Goal: Transaction & Acquisition: Purchase product/service

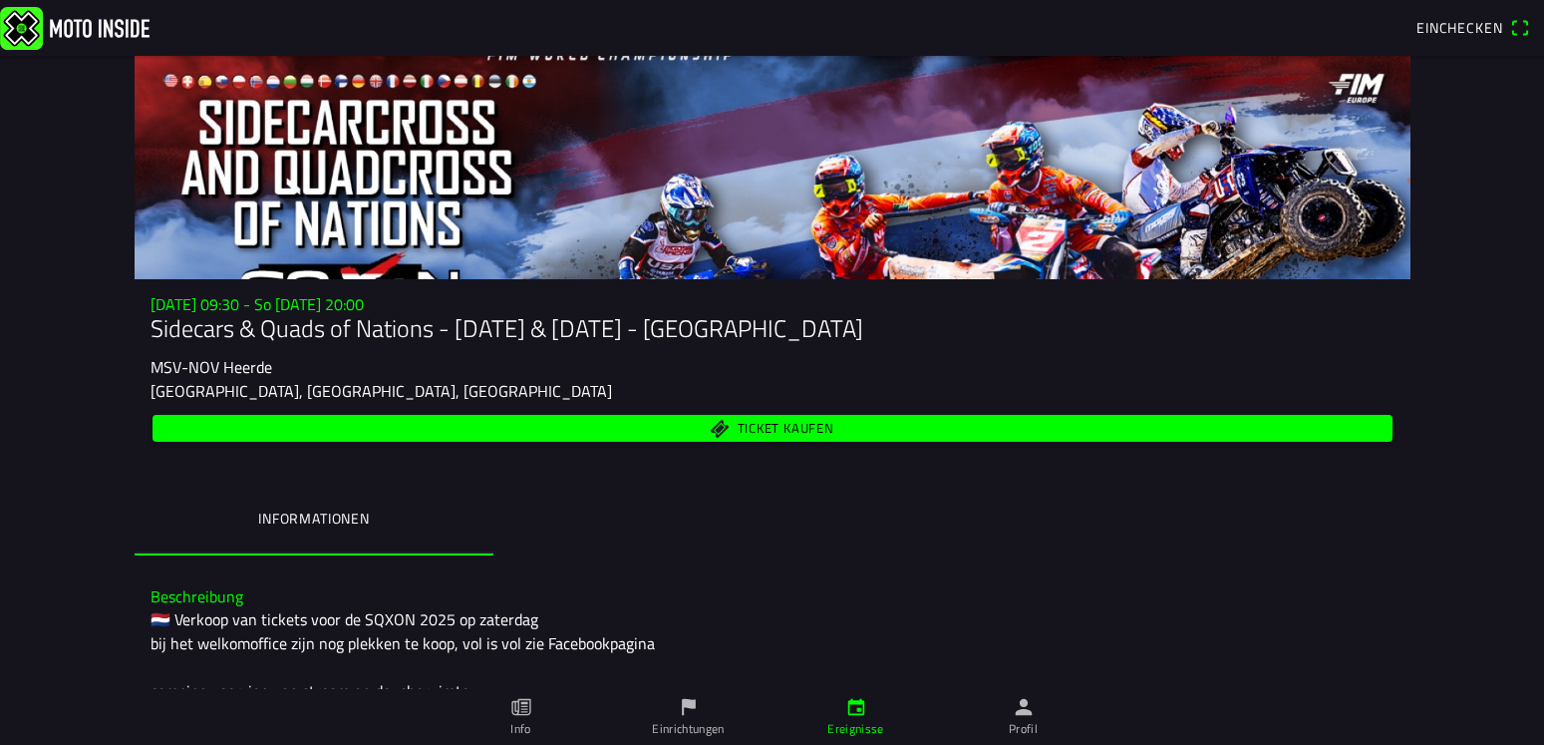
click at [1450, 26] on span "Einchecken" at bounding box center [1460, 27] width 86 height 21
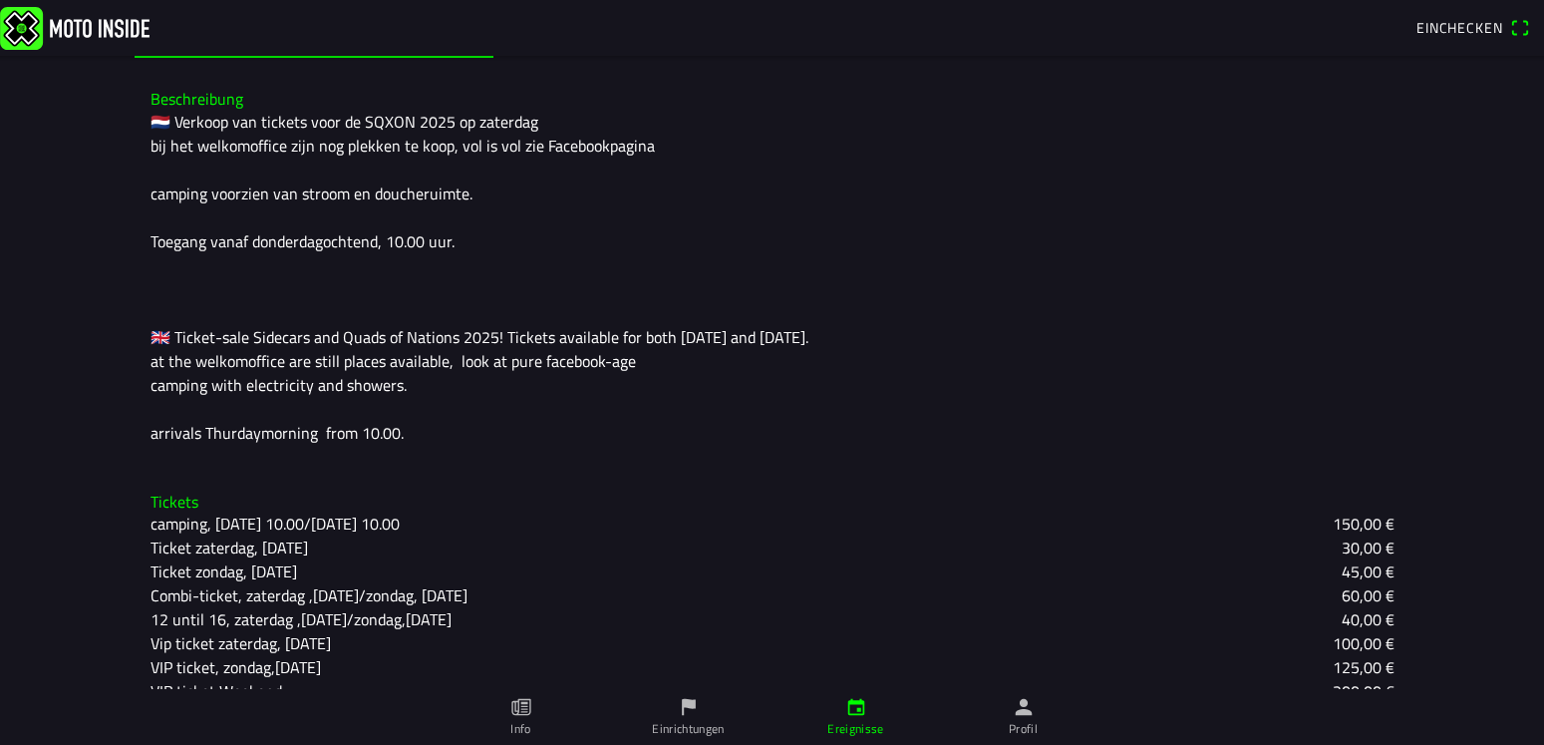
scroll to position [592, 0]
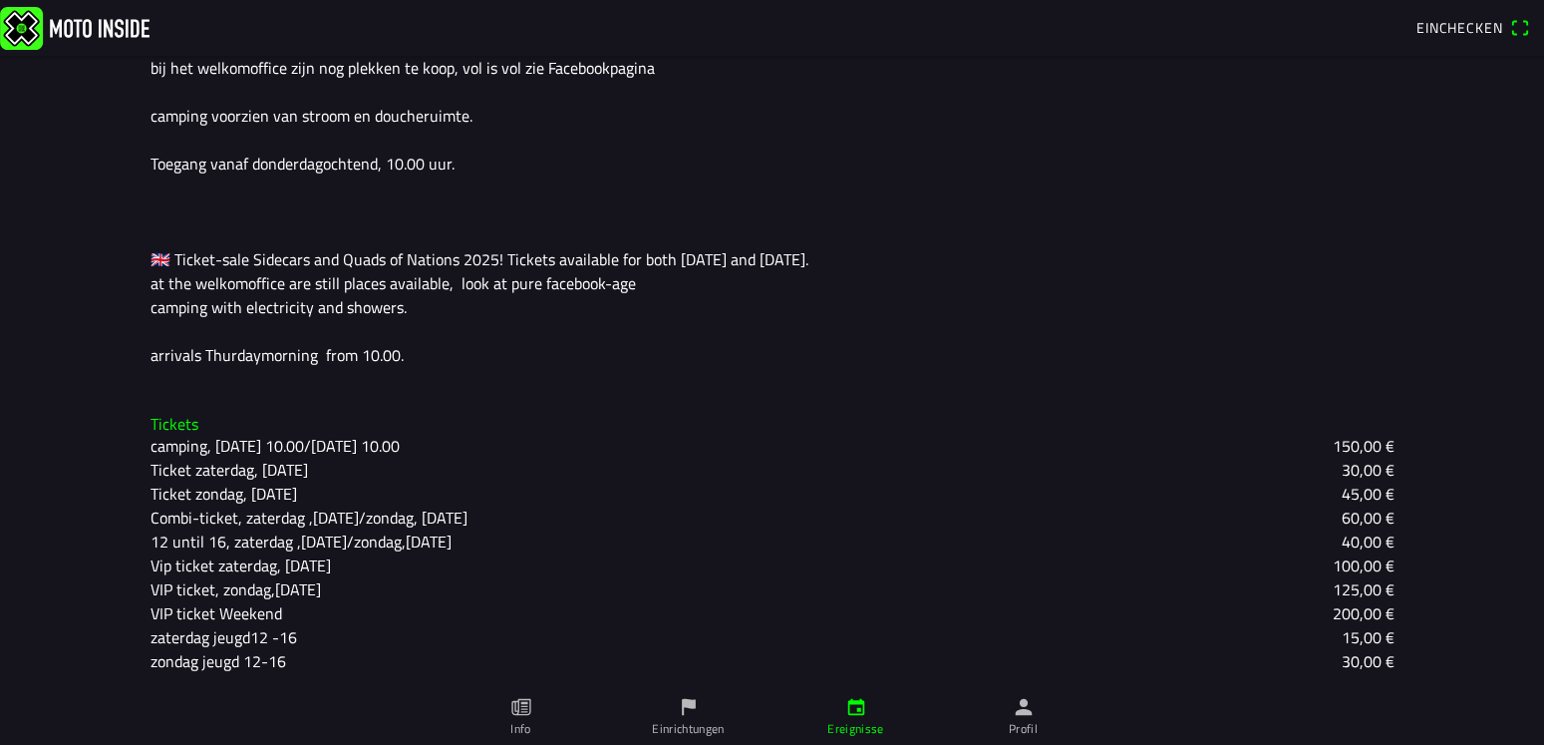
click at [87, 19] on img at bounding box center [75, 27] width 150 height 43
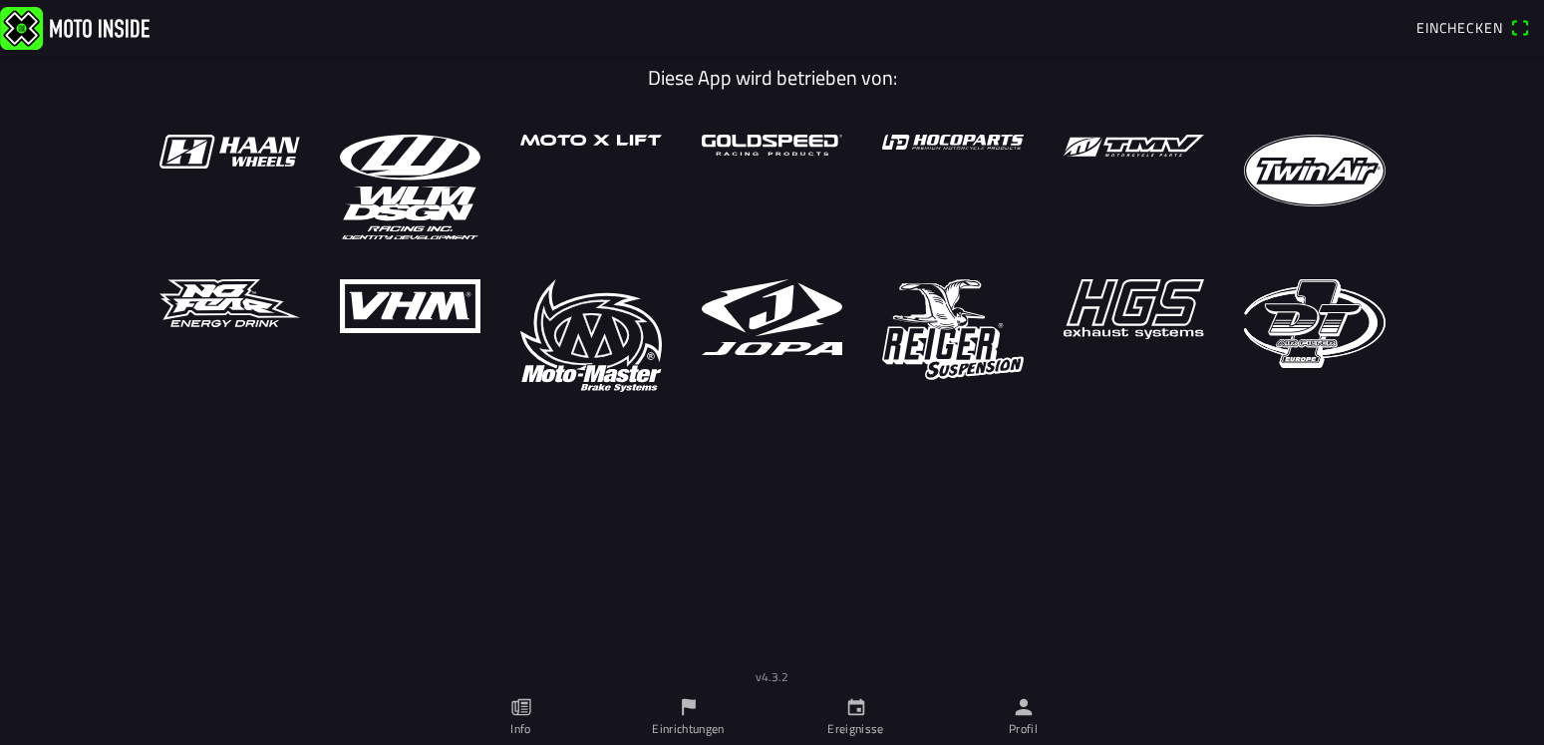
click at [21, 31] on img at bounding box center [75, 27] width 150 height 43
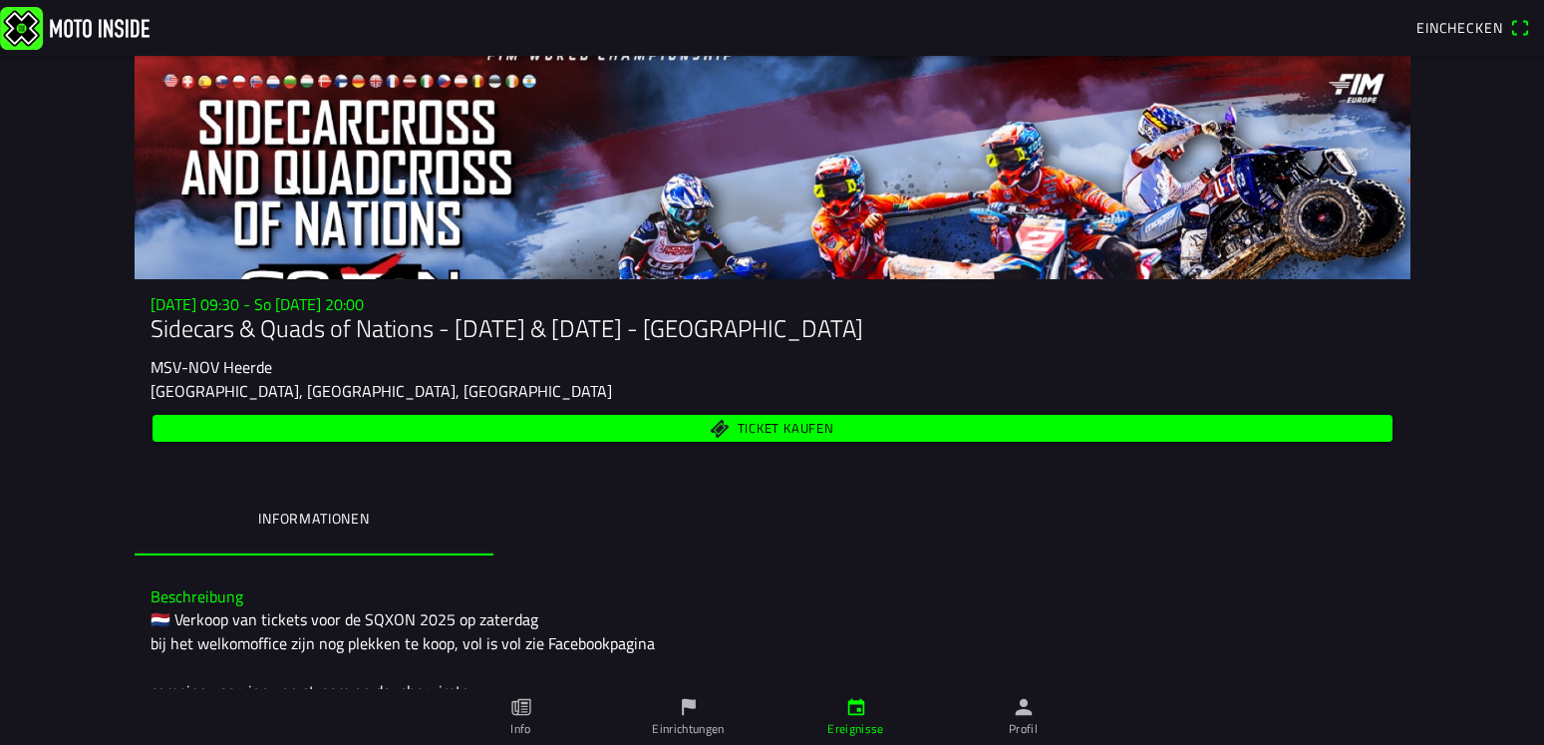
click at [756, 426] on span "Ticket kaufen" at bounding box center [785, 428] width 97 height 13
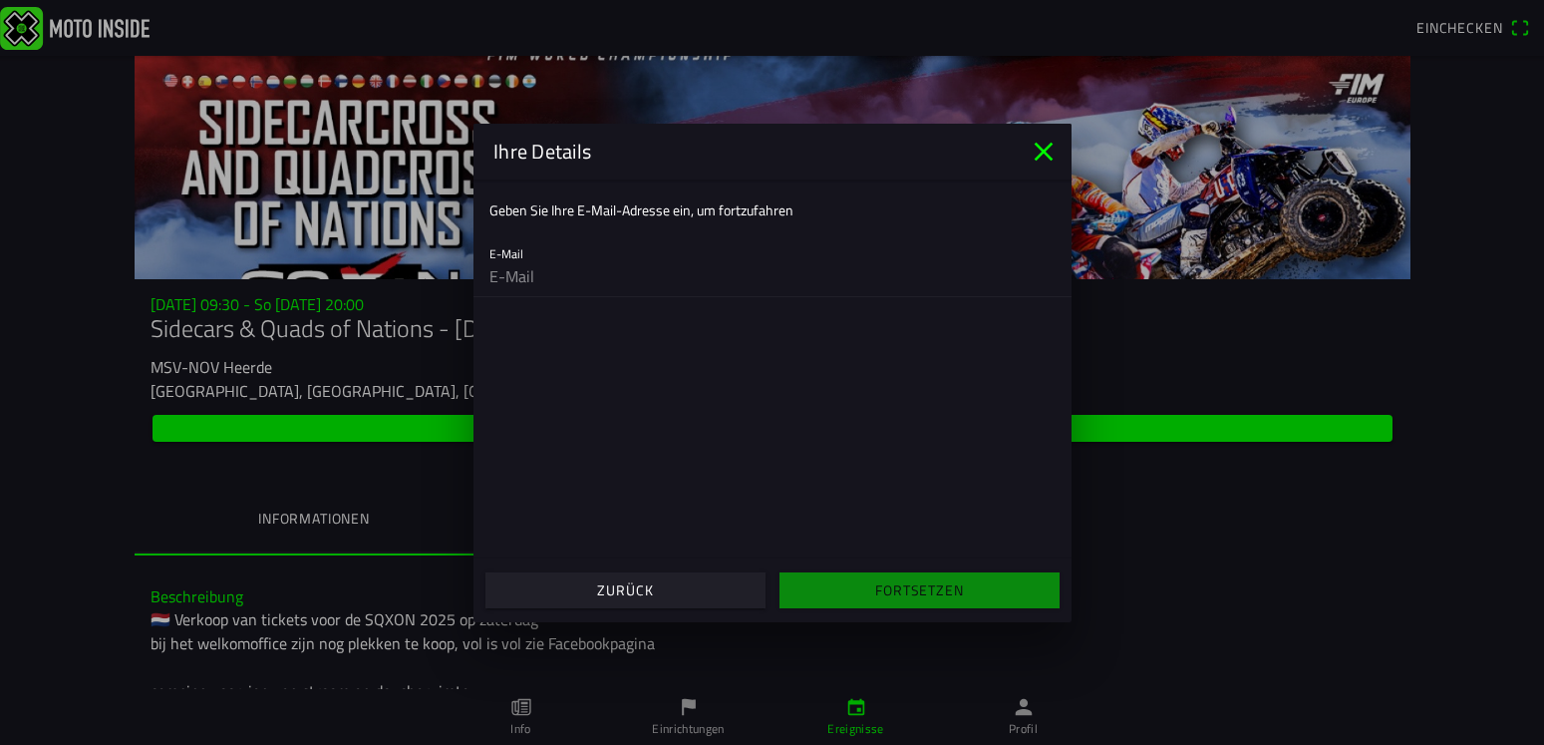
click at [1046, 149] on icon "close" at bounding box center [1043, 151] width 19 height 19
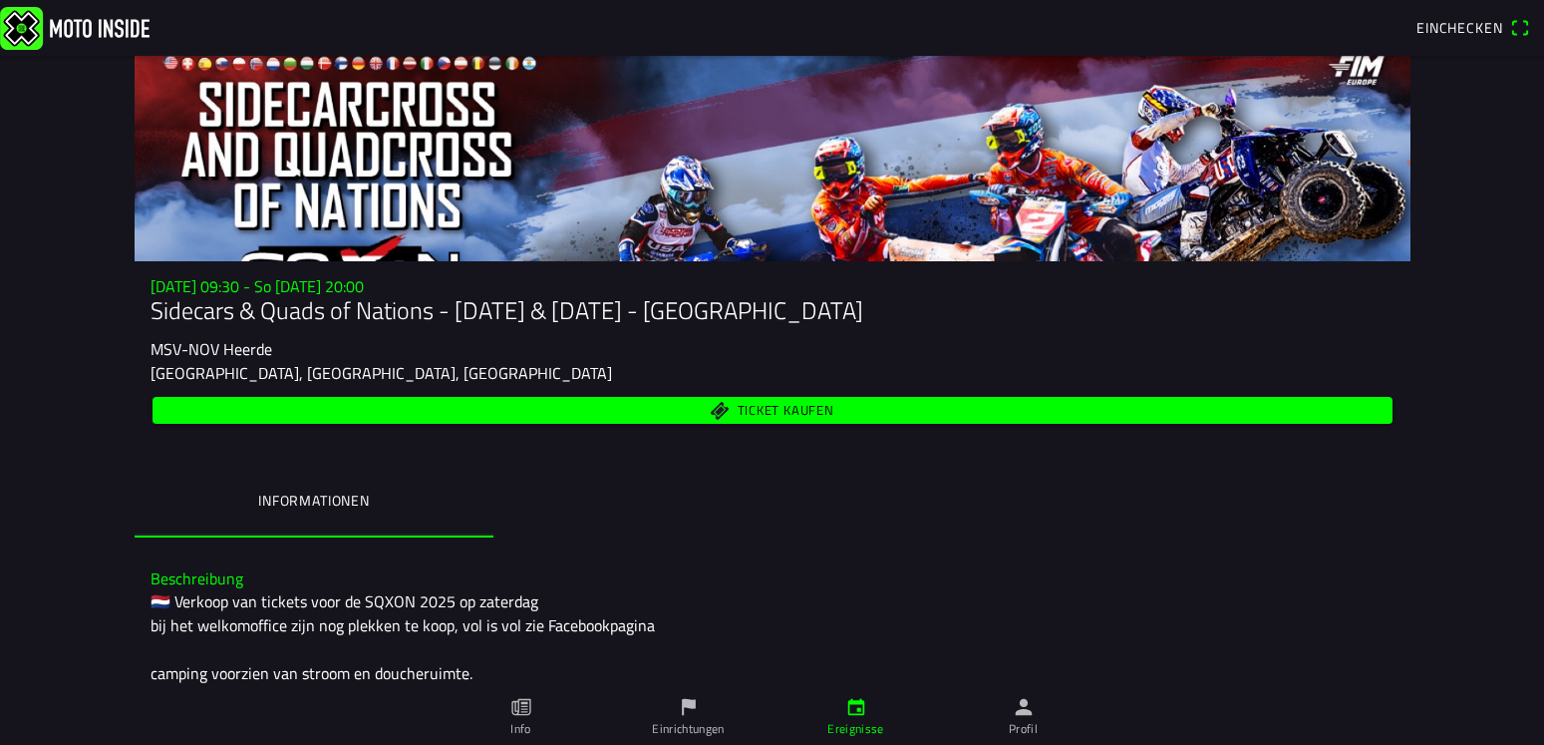
scroll to position [592, 0]
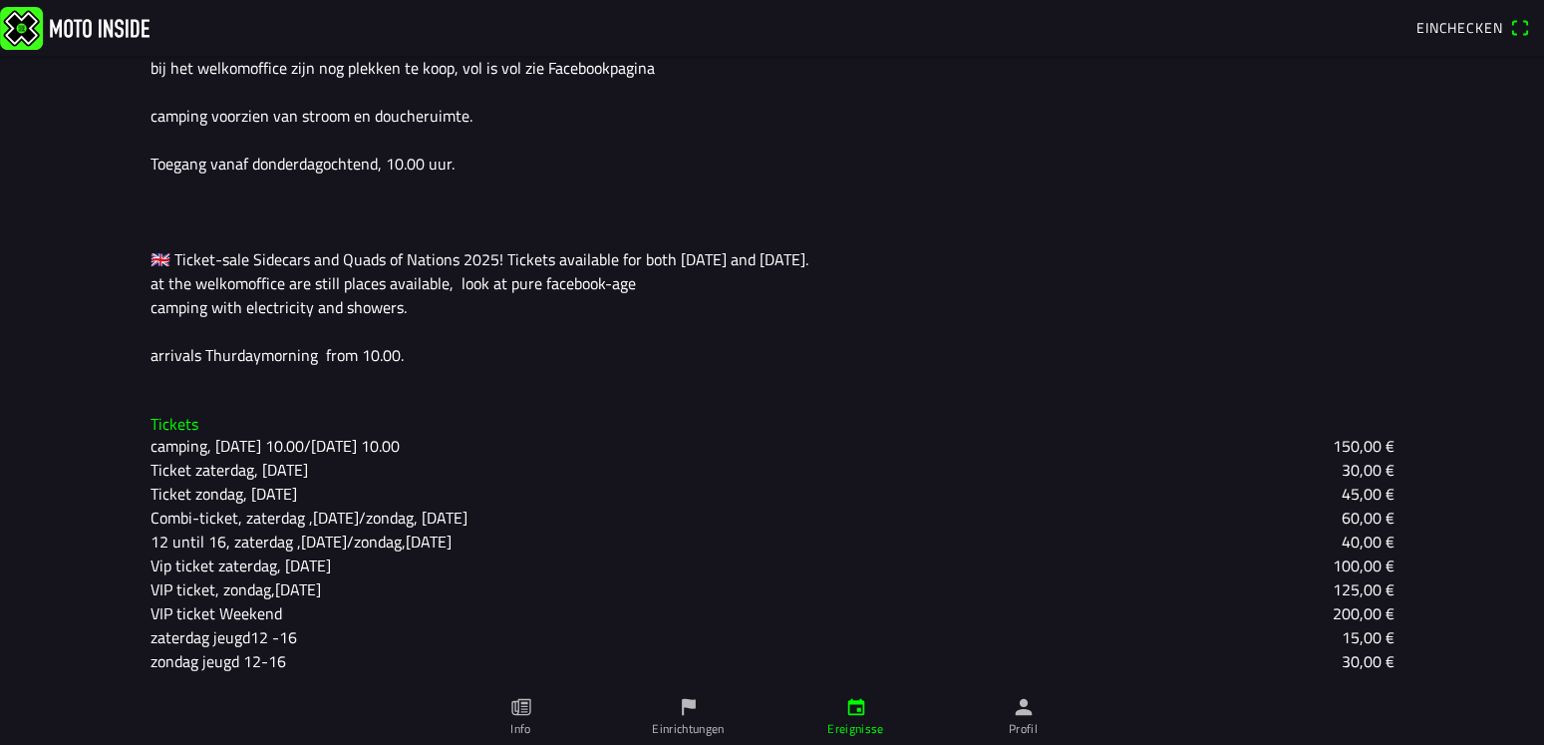
click at [0, 0] on slot "camping, [DATE] 10.00/[DATE] 10.00" at bounding box center [0, 0] width 0 height 0
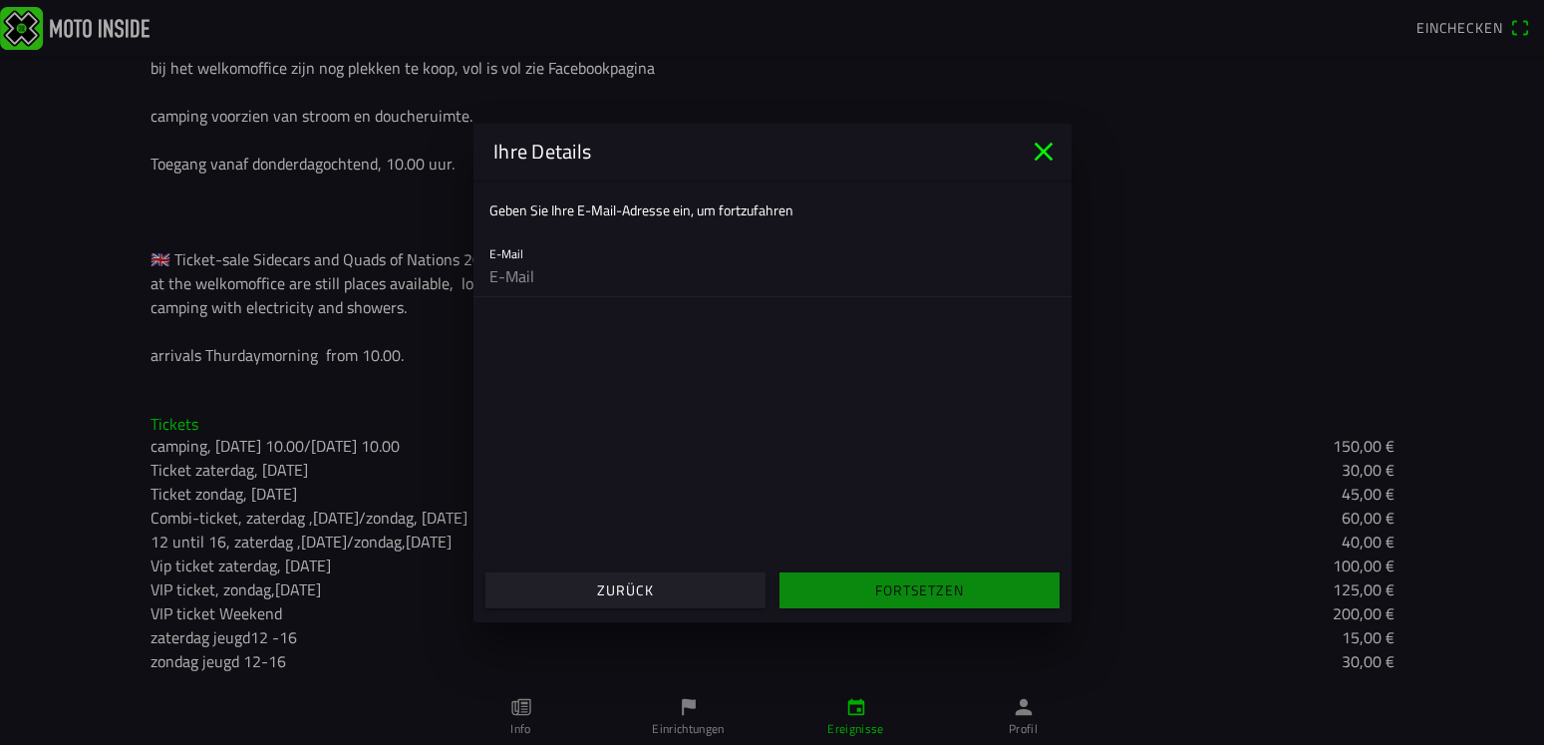
click at [1048, 161] on icon "close" at bounding box center [1044, 152] width 32 height 32
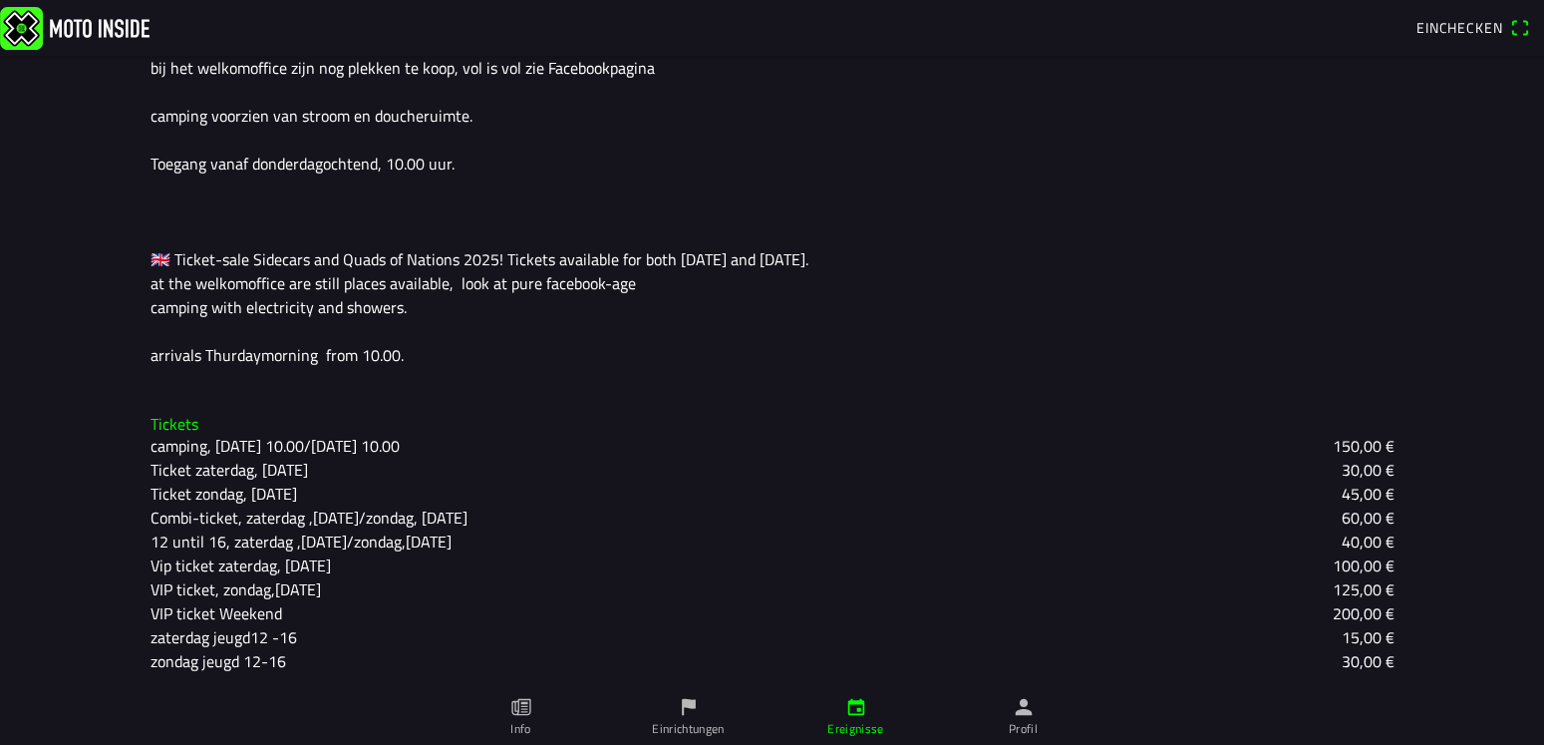
click at [0, 0] on slot "Combi-ticket, zaterdag ,[DATE]/zondag, [DATE]" at bounding box center [0, 0] width 0 height 0
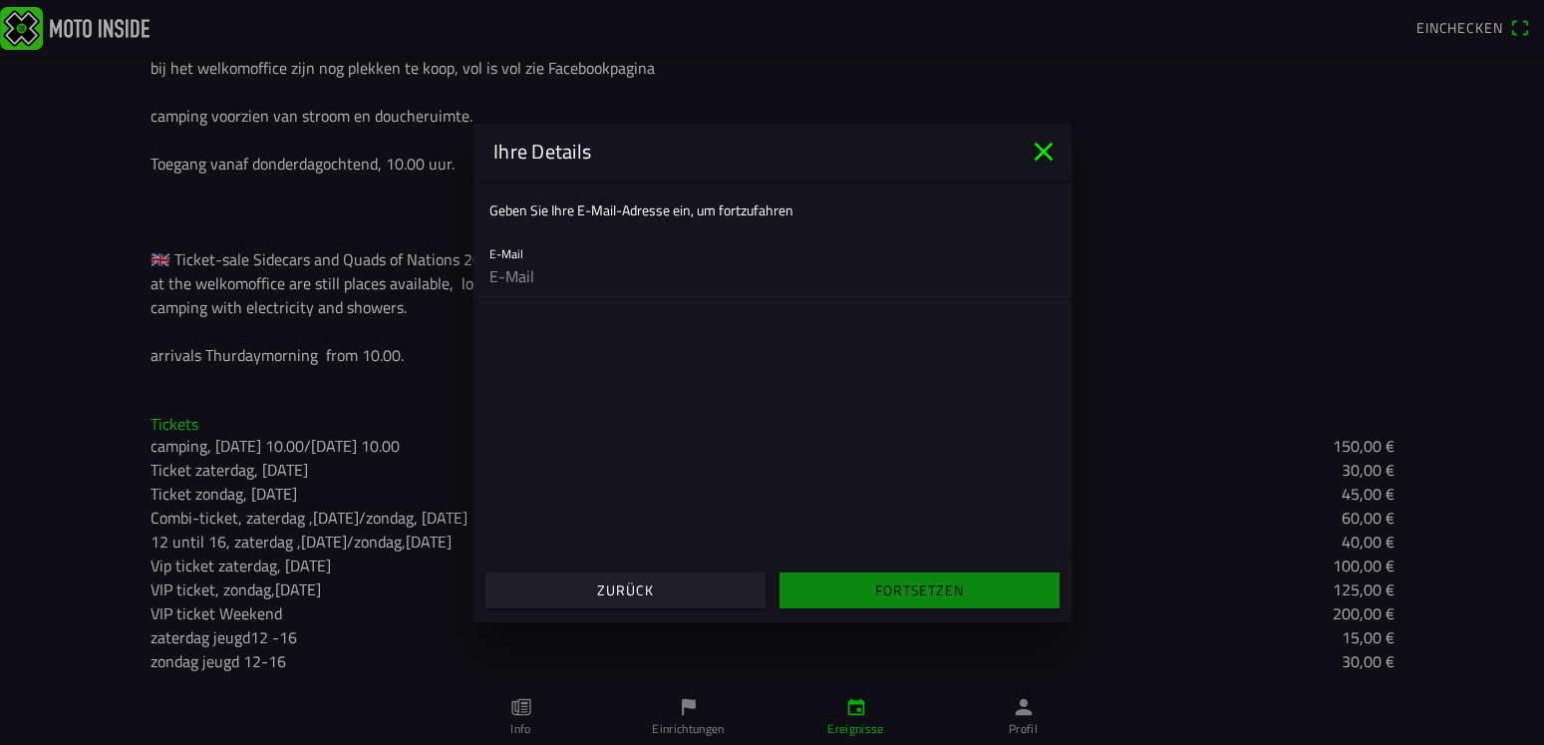
click at [528, 278] on input "email" at bounding box center [773, 276] width 566 height 40
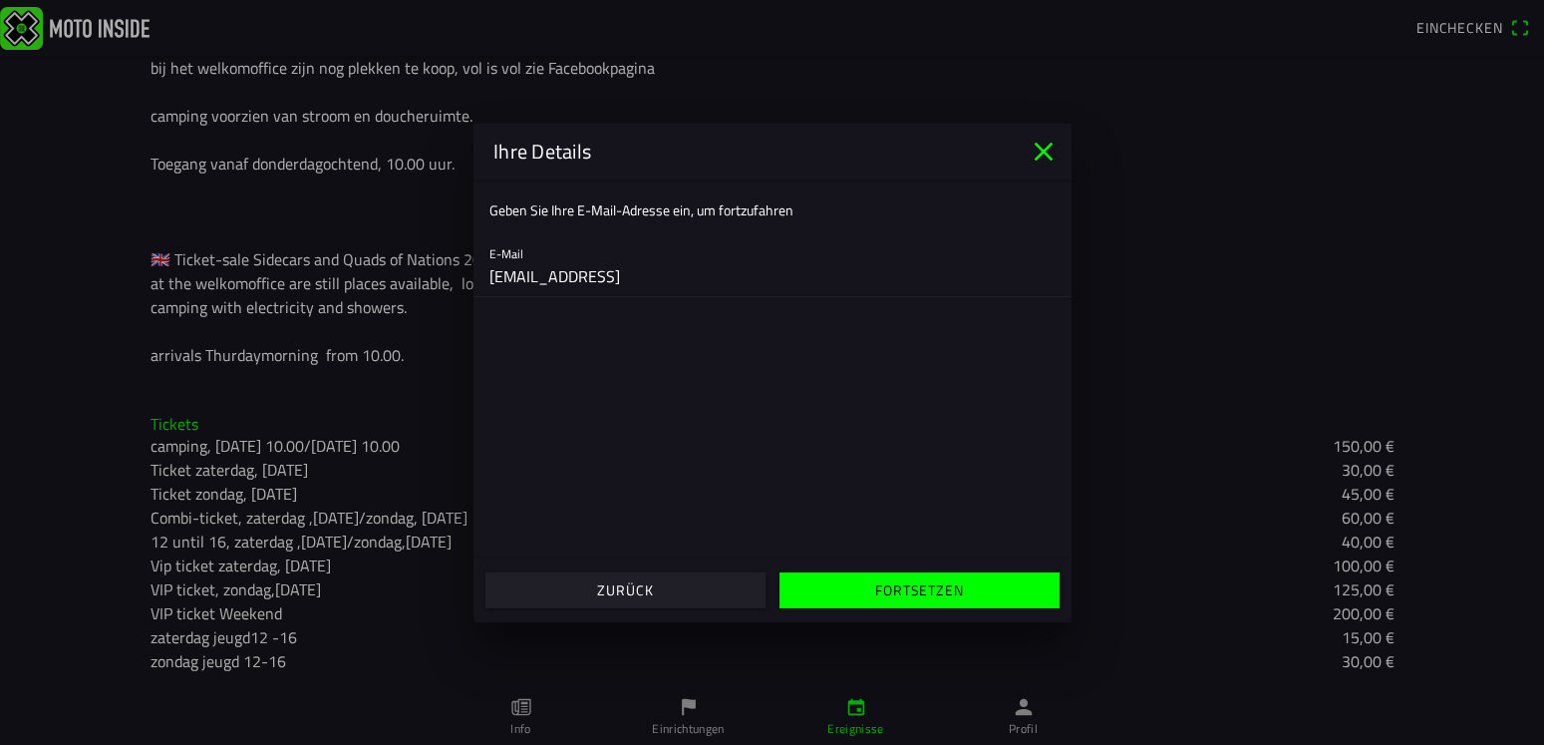
click at [0, 0] on slot "Fortsetzen" at bounding box center [0, 0] width 0 height 0
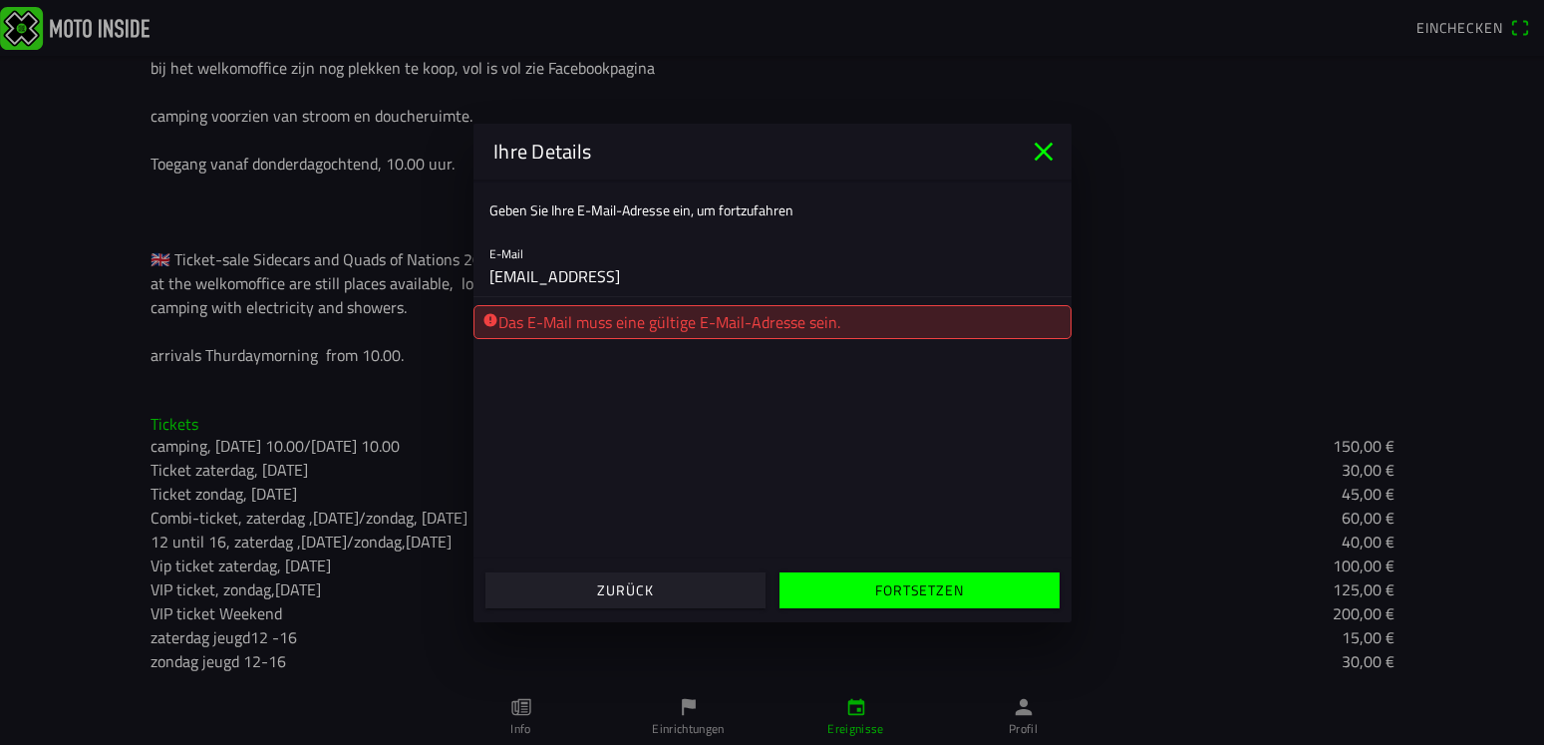
click at [772, 477] on main "Geben Sie Ihre E-Mail-Adresse ein, um fortzufahren E-Mail marbia@t-online Das E…" at bounding box center [773, 368] width 598 height 379
click at [620, 277] on input "marbia@t-online" at bounding box center [773, 276] width 566 height 40
type input "marbia@t-online.de"
click at [0, 0] on slot "Fortsetzen" at bounding box center [0, 0] width 0 height 0
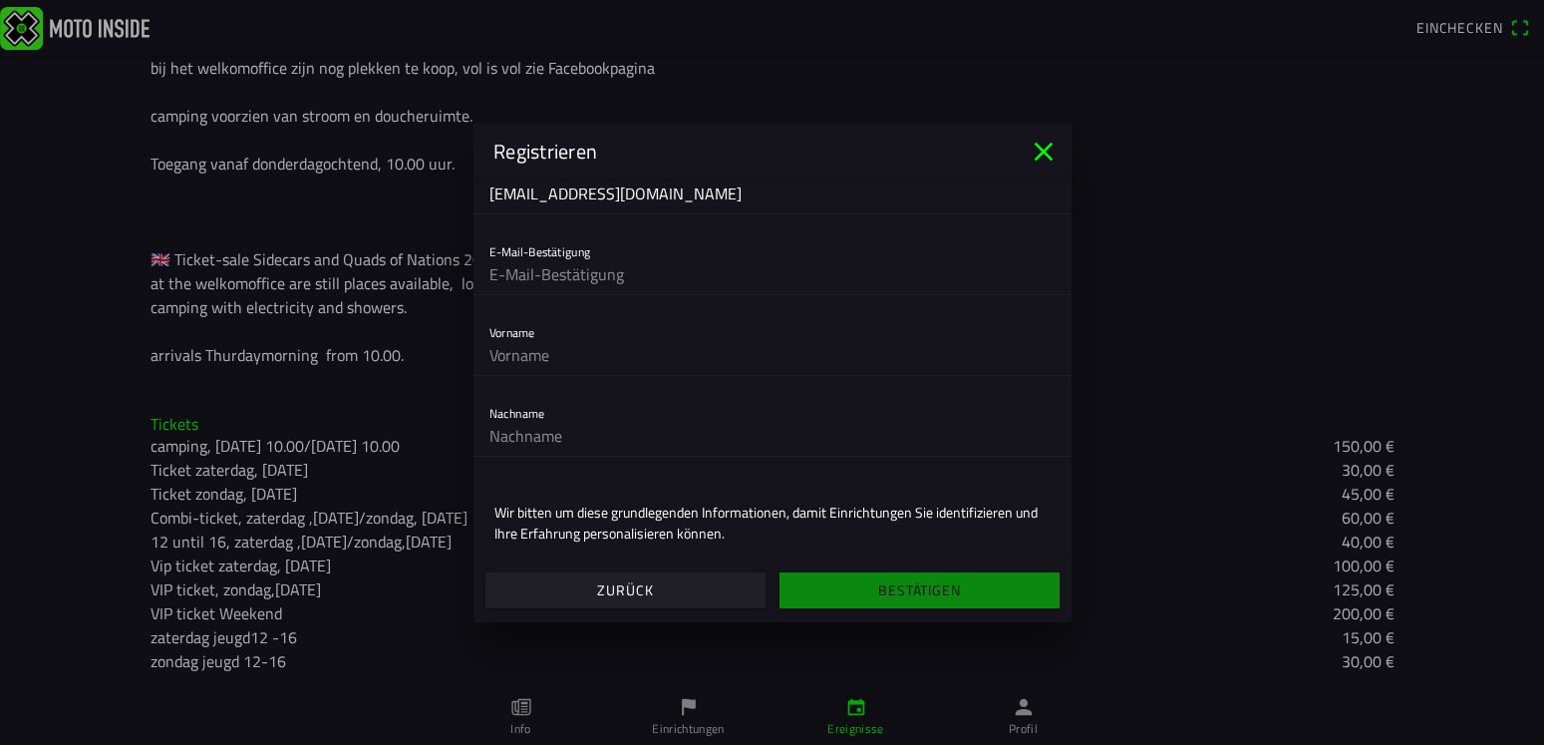
scroll to position [183, 0]
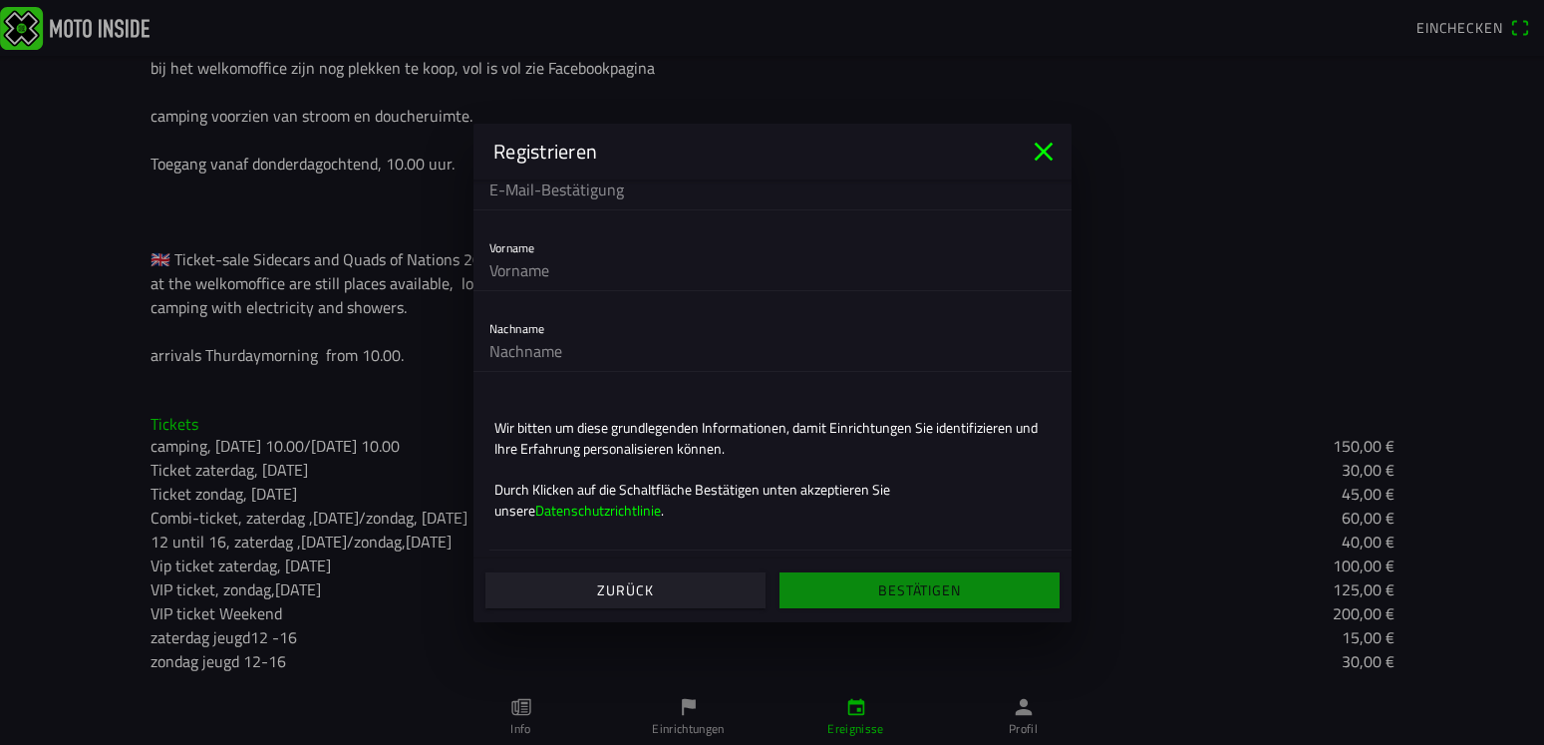
click at [1043, 148] on icon "close" at bounding box center [1044, 152] width 32 height 32
